Goal: Task Accomplishment & Management: Manage account settings

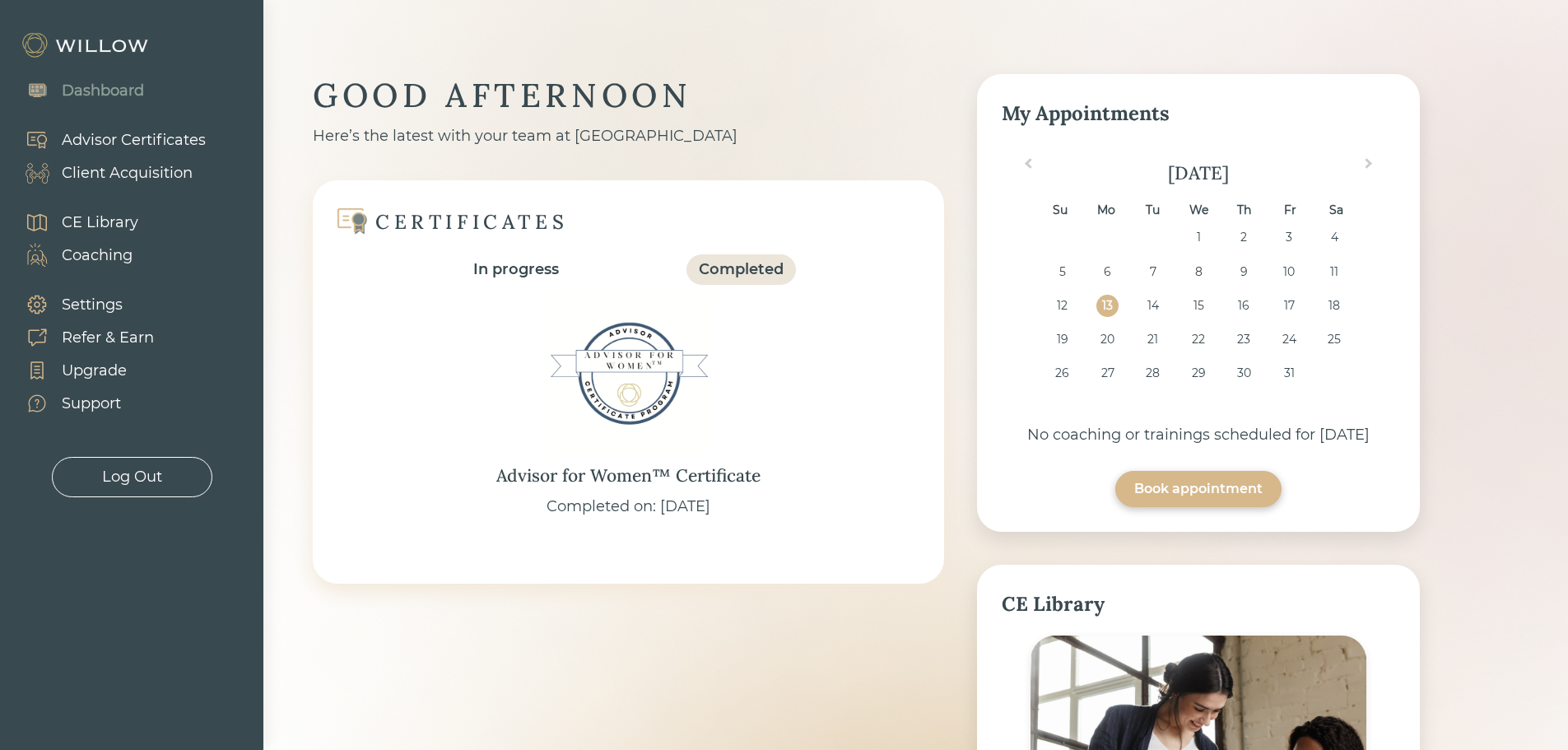
click at [96, 174] on div "Client Acquisition" at bounding box center [127, 173] width 131 height 22
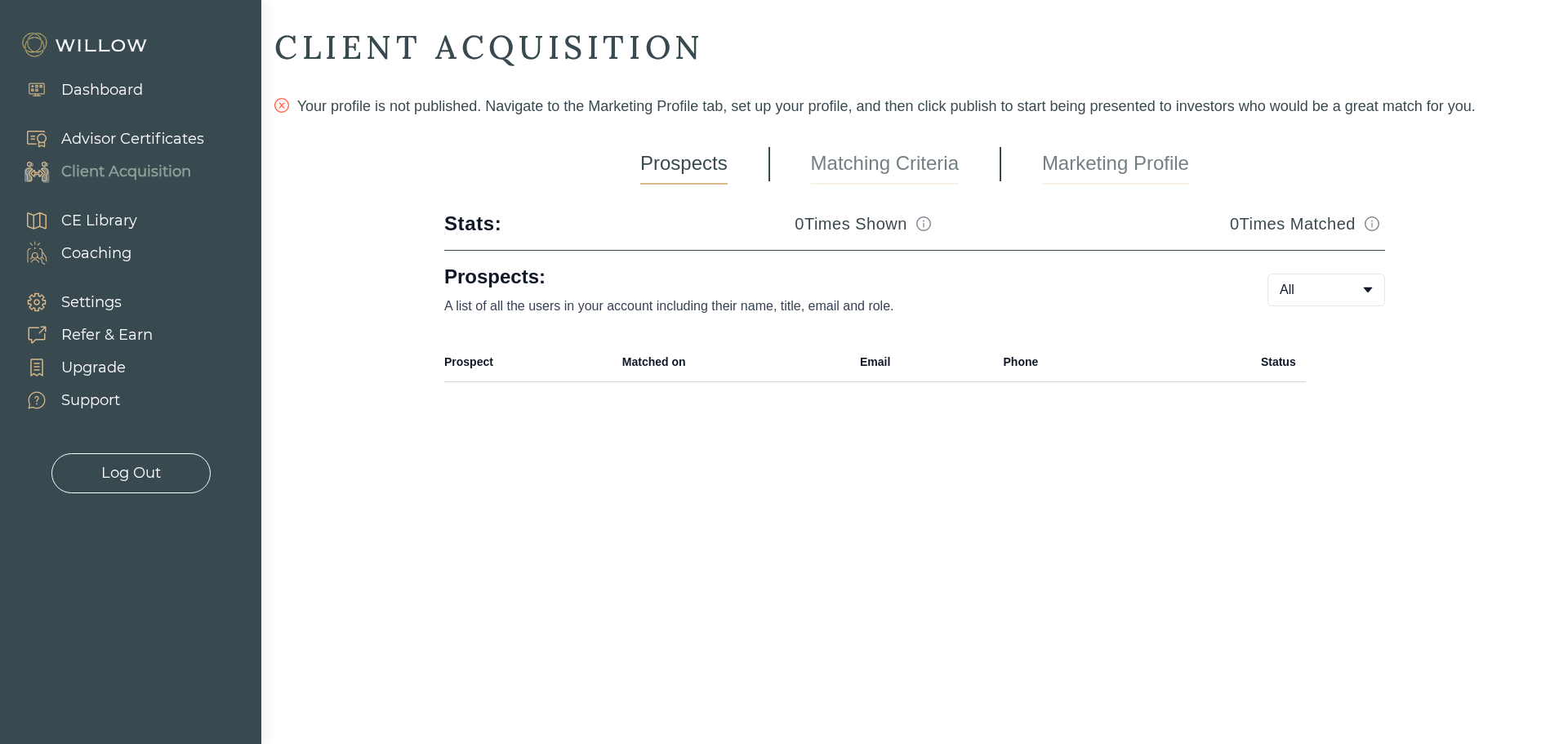
click at [1130, 172] on link "Marketing Profile" at bounding box center [1116, 163] width 147 height 41
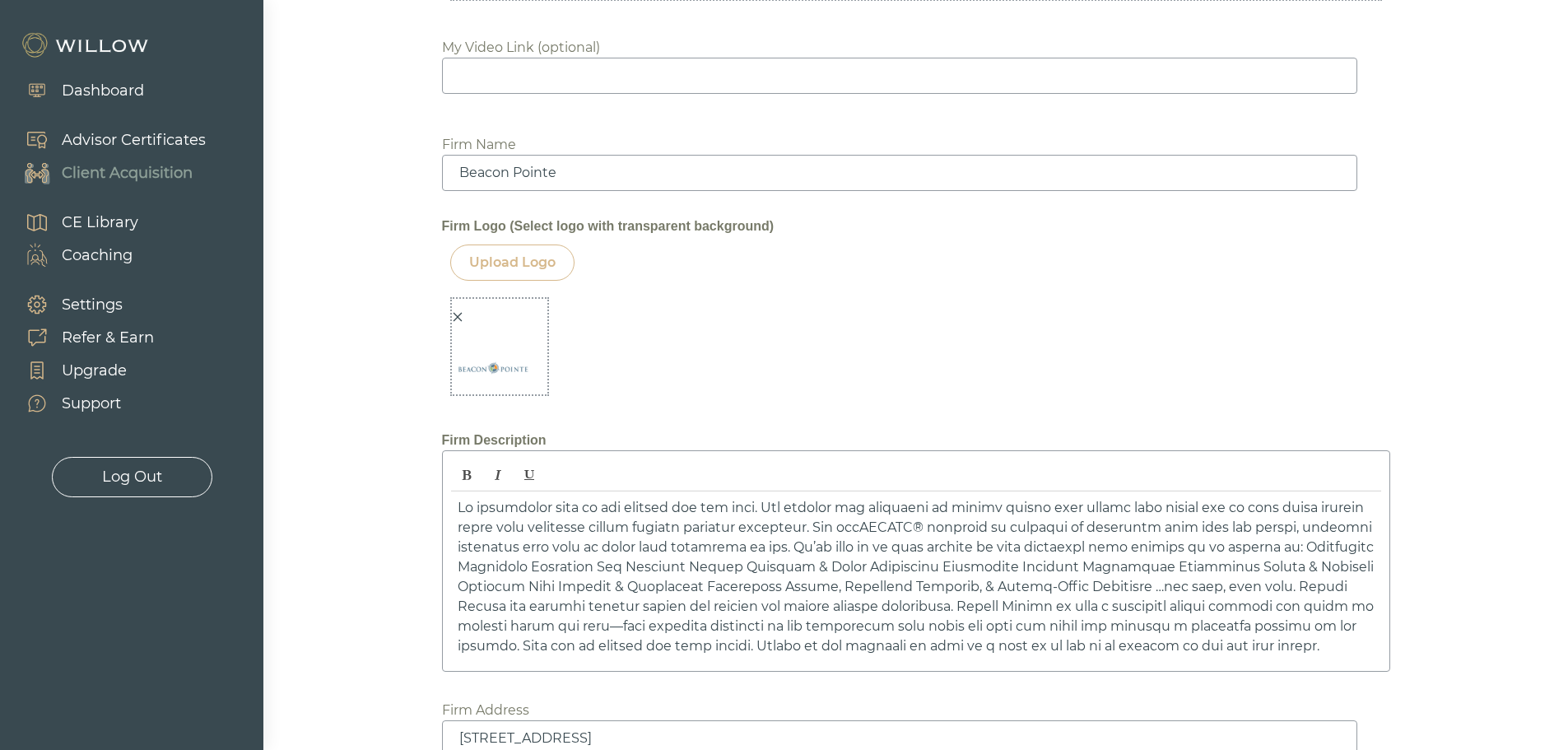
scroll to position [2215, 0]
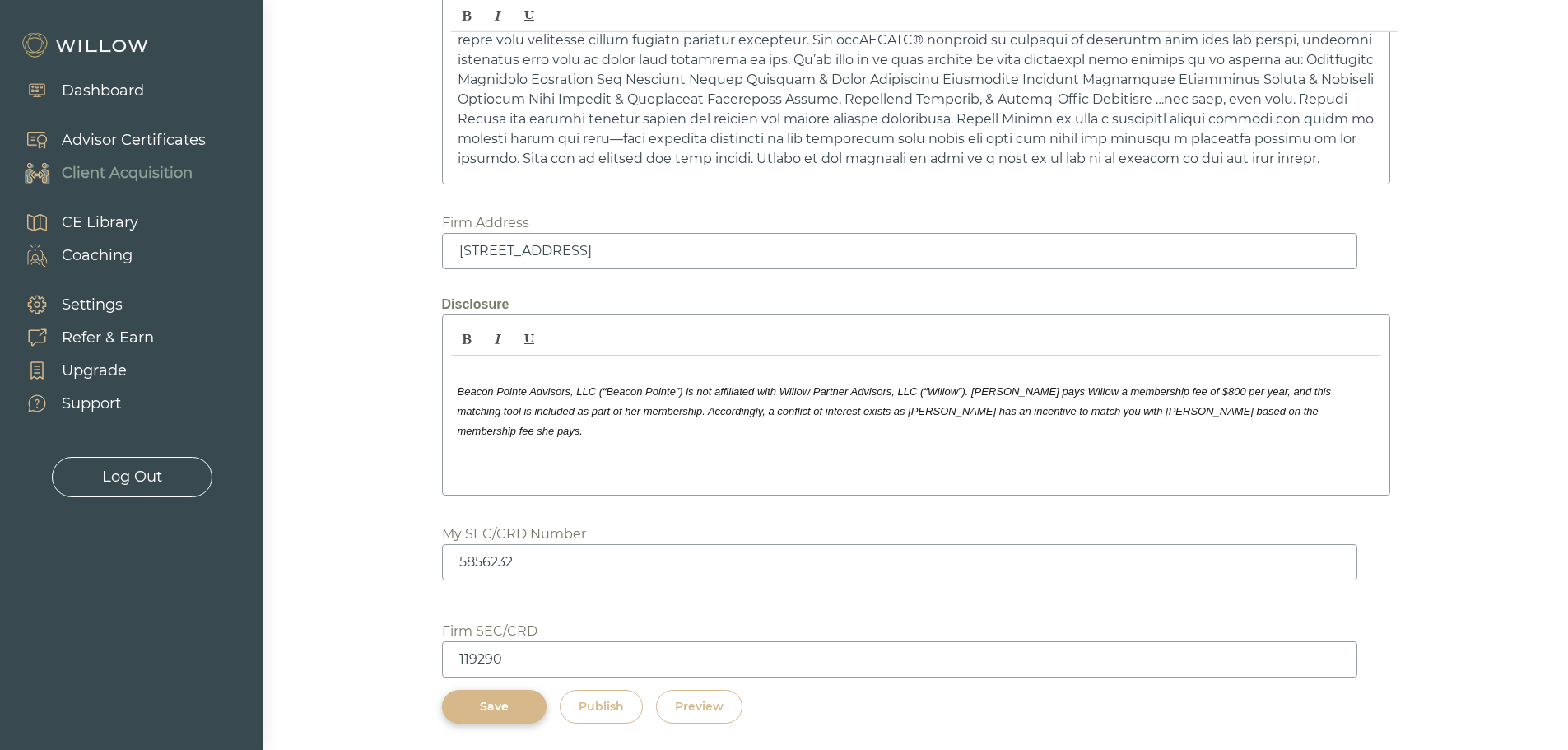
click at [683, 717] on button "Preview" at bounding box center [699, 707] width 87 height 34
click at [705, 717] on button "Preview" at bounding box center [699, 707] width 87 height 34
